Goal: Task Accomplishment & Management: Use online tool/utility

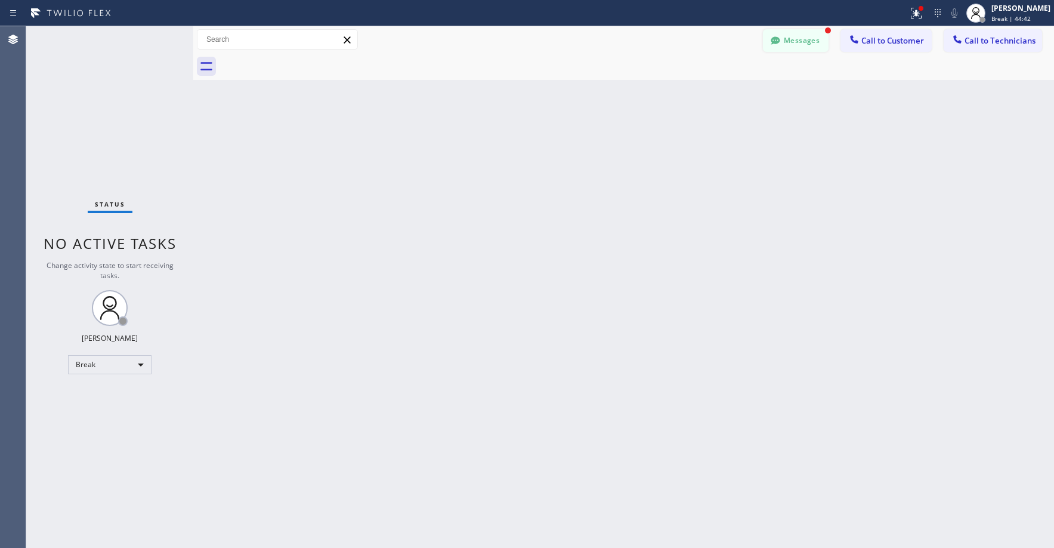
click at [796, 43] on button "Messages" at bounding box center [796, 40] width 66 height 23
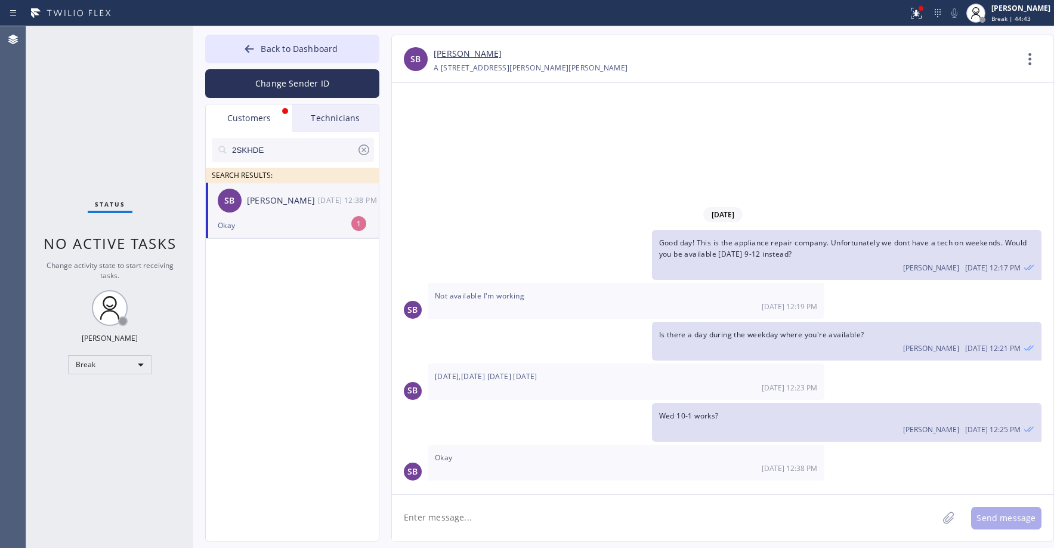
click at [273, 221] on div "Okay" at bounding box center [292, 225] width 149 height 14
click at [468, 51] on link "[PERSON_NAME]" at bounding box center [468, 54] width 68 height 14
click at [95, 193] on div "Status No active tasks Change activity state to start receiving tasks. [PERSON_…" at bounding box center [109, 286] width 167 height 521
click at [125, 98] on div "Status No active tasks Change activity state to start receiving tasks. [PERSON_…" at bounding box center [109, 286] width 167 height 521
click at [283, 47] on span "Back to Dashboard" at bounding box center [299, 48] width 77 height 11
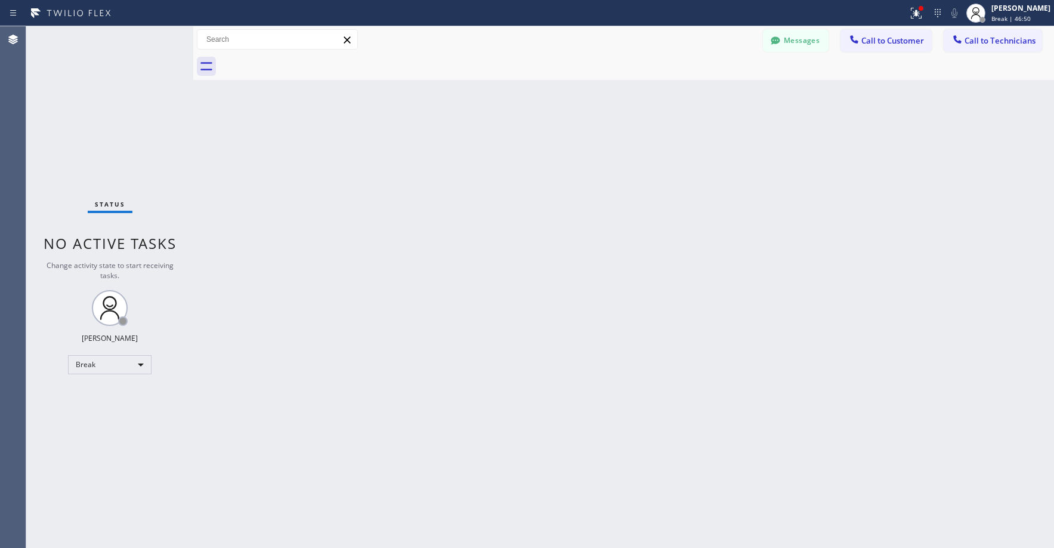
click at [100, 127] on div "Status No active tasks Change activity state to start receiving tasks. [PERSON_…" at bounding box center [109, 286] width 167 height 521
click at [150, 141] on div "Status No active tasks Change activity state to start receiving tasks. [PERSON_…" at bounding box center [109, 286] width 167 height 521
click at [110, 81] on div "Status No active tasks Change activity state to start receiving tasks. [PERSON_…" at bounding box center [109, 286] width 167 height 521
click at [115, 110] on div "Status No active tasks Change activity state to start receiving tasks. [PERSON_…" at bounding box center [109, 286] width 167 height 521
click at [92, 104] on div "Status No active tasks Change activity state to start receiving tasks. [PERSON_…" at bounding box center [109, 286] width 167 height 521
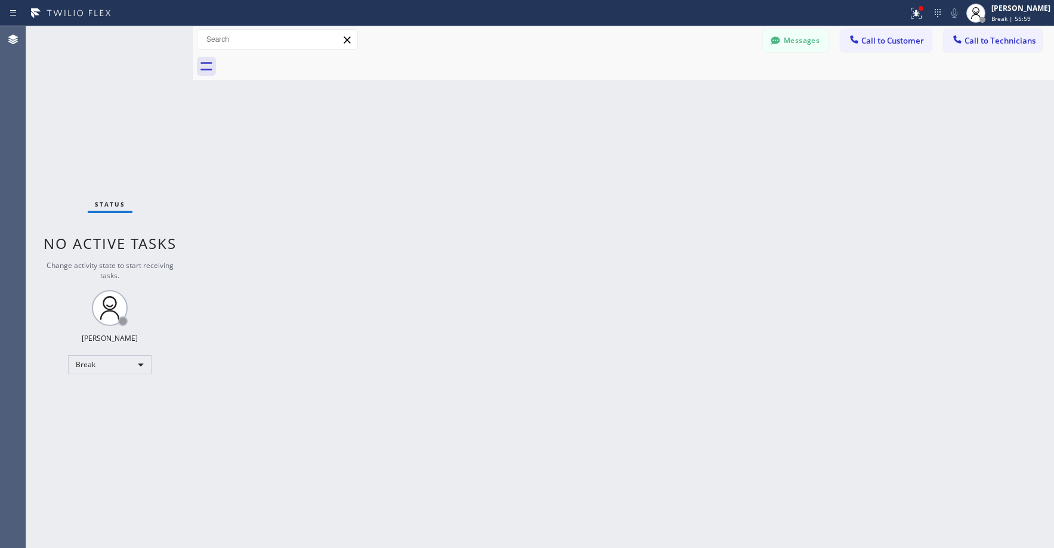
click at [62, 82] on div "Status No active tasks Change activity state to start receiving tasks. [PERSON_…" at bounding box center [109, 286] width 167 height 521
click at [101, 117] on div "Status No active tasks Change activity state to start receiving tasks. [PERSON_…" at bounding box center [109, 286] width 167 height 521
click at [80, 119] on div "Status No active tasks Change activity state to start receiving tasks. [PERSON_…" at bounding box center [109, 286] width 167 height 521
click at [82, 119] on div "Status No active tasks Change activity state to start receiving tasks. [PERSON_…" at bounding box center [109, 286] width 167 height 521
click at [715, 221] on div "Back to Dashboard Change Sender ID Customers Technicians 2SKHDE SEARCH RESULTS:…" at bounding box center [623, 286] width 861 height 521
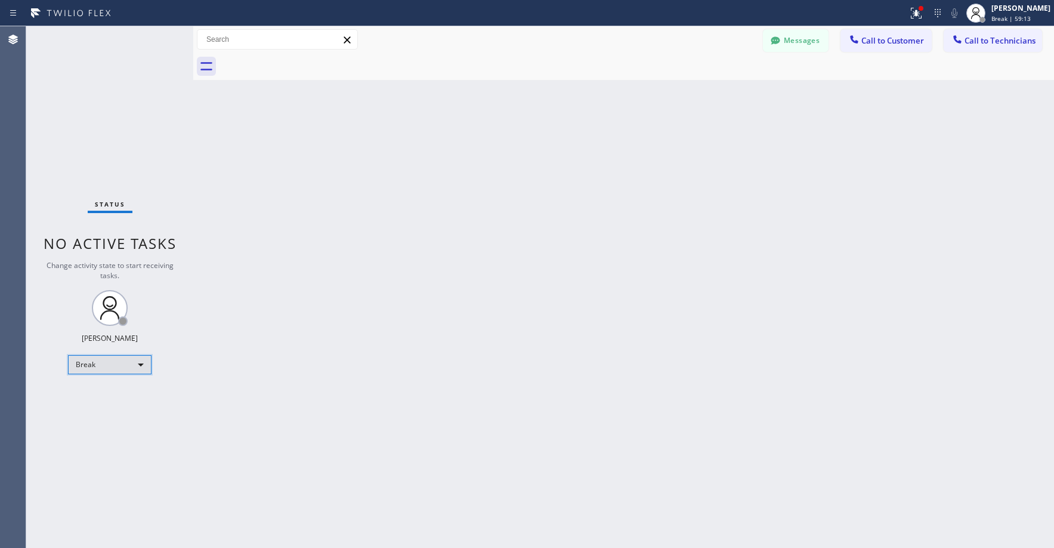
click at [110, 363] on div "Break" at bounding box center [110, 364] width 84 height 19
click at [105, 413] on li "Unavailable" at bounding box center [109, 411] width 81 height 14
drag, startPoint x: 119, startPoint y: 131, endPoint x: 186, endPoint y: 64, distance: 94.1
click at [121, 129] on div "Status No active tasks Change activity state to start receiving tasks. [PERSON_…" at bounding box center [109, 286] width 167 height 521
click at [94, 131] on div "Status No active tasks Change activity state to start receiving tasks. [PERSON_…" at bounding box center [109, 286] width 167 height 521
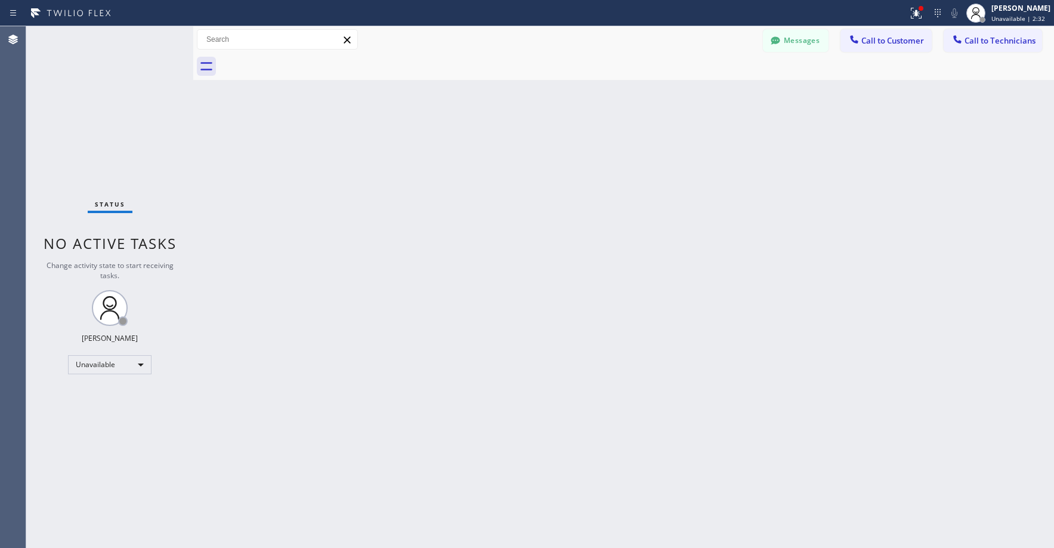
click at [79, 93] on div "Status No active tasks Change activity state to start receiving tasks. [PERSON_…" at bounding box center [109, 286] width 167 height 521
click at [88, 75] on div "Status No active tasks Change activity state to start receiving tasks. [PERSON_…" at bounding box center [109, 286] width 167 height 521
click at [135, 109] on div "Status No active tasks Change activity state to start receiving tasks. [PERSON_…" at bounding box center [109, 286] width 167 height 521
click at [51, 116] on div "Status No active tasks Change activity state to start receiving tasks. [PERSON_…" at bounding box center [109, 286] width 167 height 521
drag, startPoint x: 121, startPoint y: 103, endPoint x: 78, endPoint y: 309, distance: 210.4
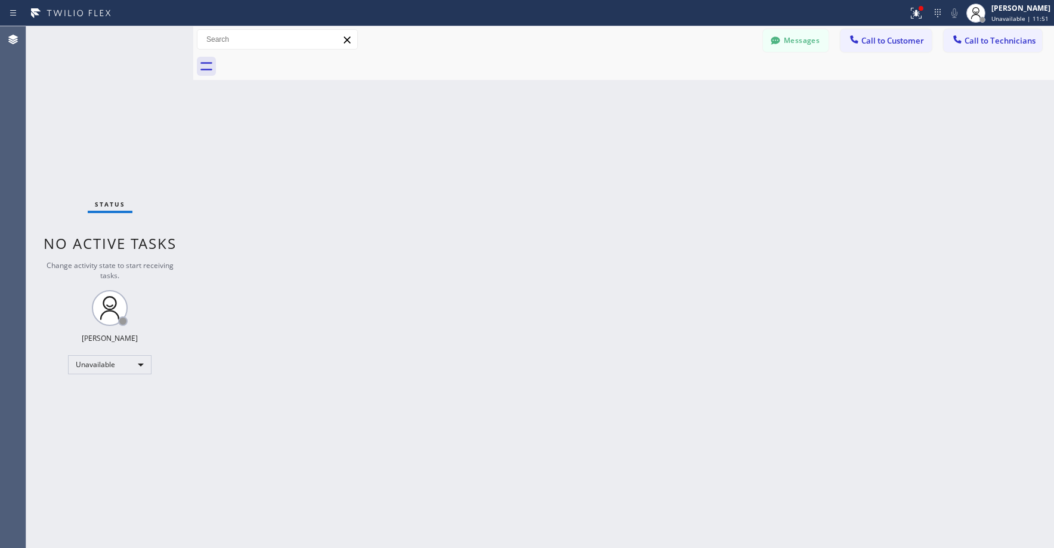
click at [121, 106] on div "Status No active tasks Change activity state to start receiving tasks. [PERSON_…" at bounding box center [109, 286] width 167 height 521
drag, startPoint x: 97, startPoint y: 102, endPoint x: 84, endPoint y: 233, distance: 131.9
click at [97, 104] on div "Status No active tasks Change activity state to start receiving tasks. [PERSON_…" at bounding box center [109, 286] width 167 height 521
click at [89, 64] on div "Status No active tasks Change activity state to start receiving tasks. [PERSON_…" at bounding box center [109, 286] width 167 height 521
drag, startPoint x: 111, startPoint y: 118, endPoint x: 154, endPoint y: 256, distance: 144.9
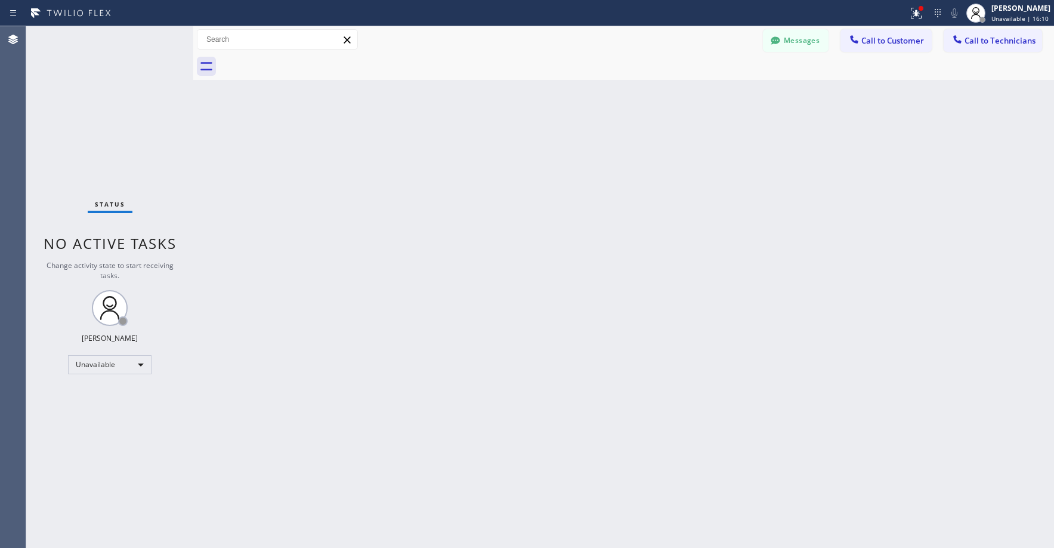
click at [111, 118] on div "Status No active tasks Change activity state to start receiving tasks. [PERSON_…" at bounding box center [109, 286] width 167 height 521
click at [116, 140] on div "Status No active tasks Change activity state to start receiving tasks. [PERSON_…" at bounding box center [109, 286] width 167 height 521
click at [89, 136] on div "Status No active tasks Change activity state to start receiving tasks. [PERSON_…" at bounding box center [109, 286] width 167 height 521
drag, startPoint x: 76, startPoint y: 76, endPoint x: 85, endPoint y: 97, distance: 22.5
click at [76, 77] on div "Status No active tasks Change activity state to start receiving tasks. [PERSON_…" at bounding box center [109, 286] width 167 height 521
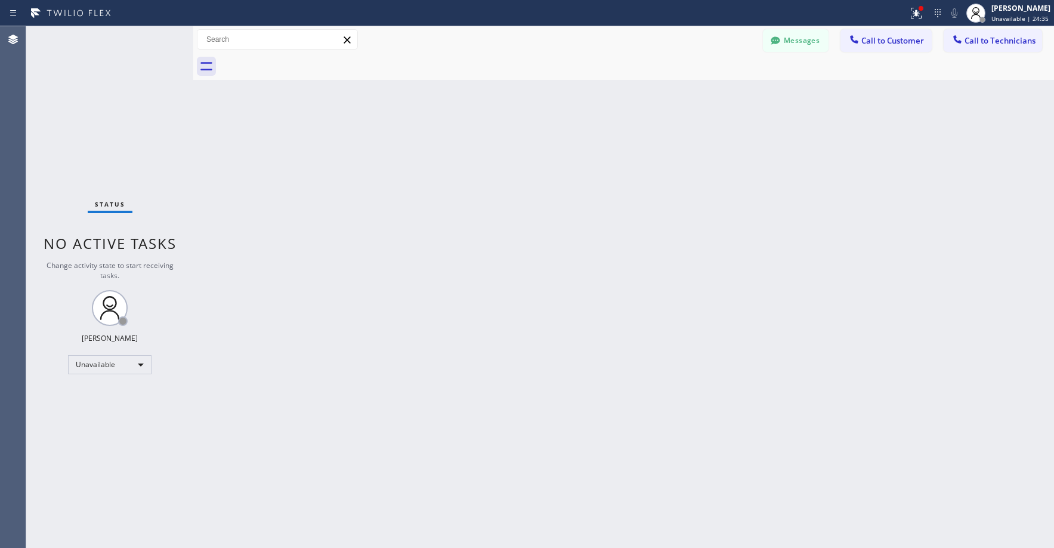
click at [109, 79] on div "Status No active tasks Change activity state to start receiving tasks. [PERSON_…" at bounding box center [109, 286] width 167 height 521
click at [89, 126] on div "Status No active tasks Change activity state to start receiving tasks. [PERSON_…" at bounding box center [109, 286] width 167 height 521
click at [93, 101] on div "Status No active tasks Change activity state to start receiving tasks. [PERSON_…" at bounding box center [109, 286] width 167 height 521
click at [128, 110] on div "Status No active tasks Change activity state to start receiving tasks. [PERSON_…" at bounding box center [109, 286] width 167 height 521
click at [67, 90] on div "Status No active tasks Change activity state to start receiving tasks. [PERSON_…" at bounding box center [109, 286] width 167 height 521
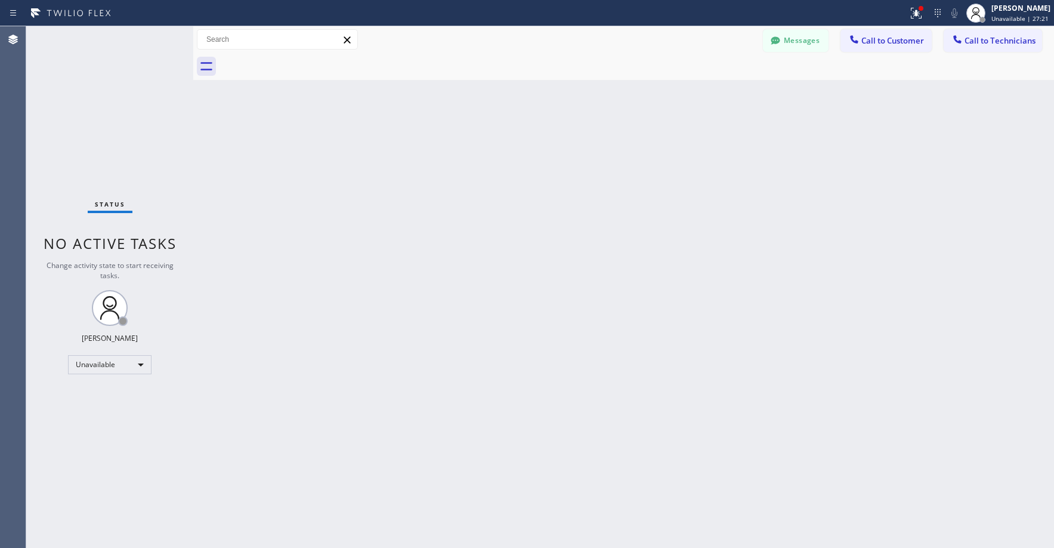
click at [118, 132] on div "Status No active tasks Change activity state to start receiving tasks. [PERSON_…" at bounding box center [109, 286] width 167 height 521
click at [107, 140] on div "Status No active tasks Change activity state to start receiving tasks. [PERSON_…" at bounding box center [109, 286] width 167 height 521
click at [128, 132] on div "Status No active tasks Change activity state to start receiving tasks. [PERSON_…" at bounding box center [109, 286] width 167 height 521
click at [84, 76] on div "Status No active tasks Change activity state to start receiving tasks. [PERSON_…" at bounding box center [109, 286] width 167 height 521
